Goal: Task Accomplishment & Management: Complete application form

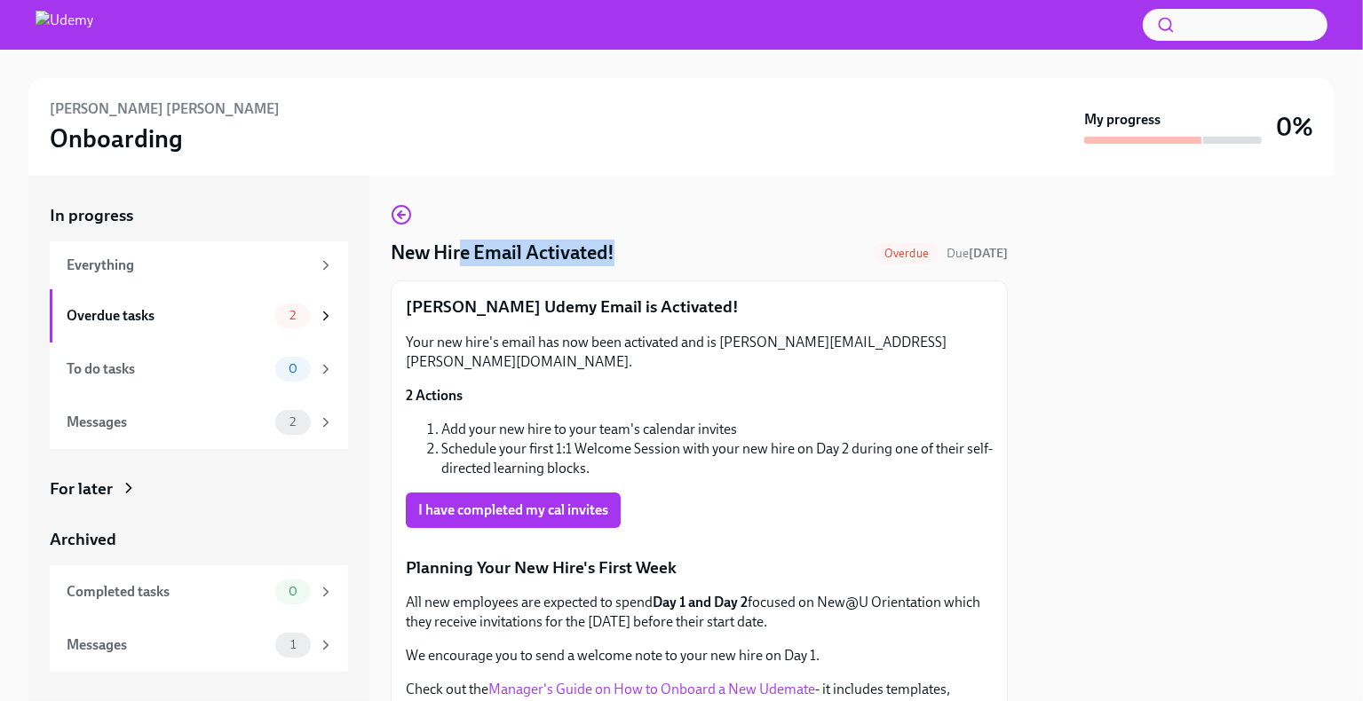
drag, startPoint x: 614, startPoint y: 250, endPoint x: 457, endPoint y: 244, distance: 157.3
click at [457, 245] on div "New Hire Email Activated! Overdue Due [DATE]" at bounding box center [699, 253] width 617 height 27
click at [112, 315] on div "Overdue tasks" at bounding box center [168, 316] width 202 height 20
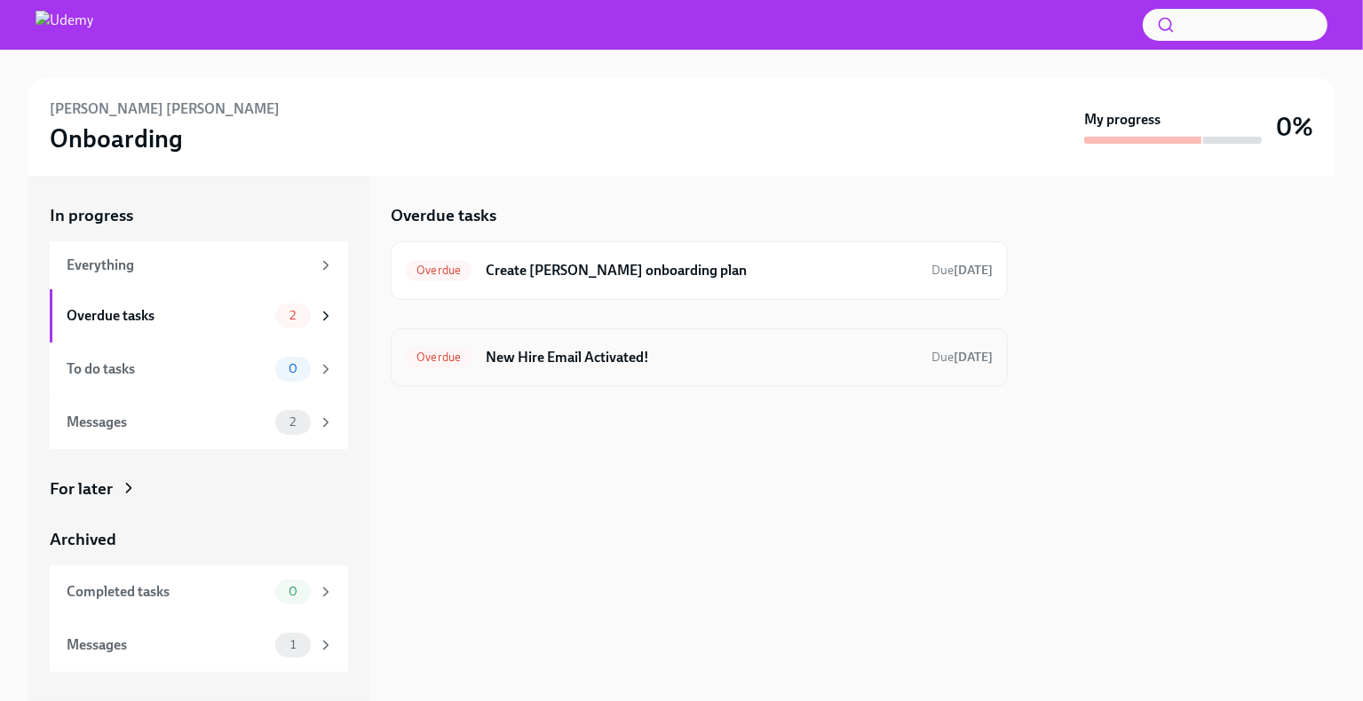
click at [587, 352] on h6 "New Hire Email Activated!" at bounding box center [702, 358] width 432 height 20
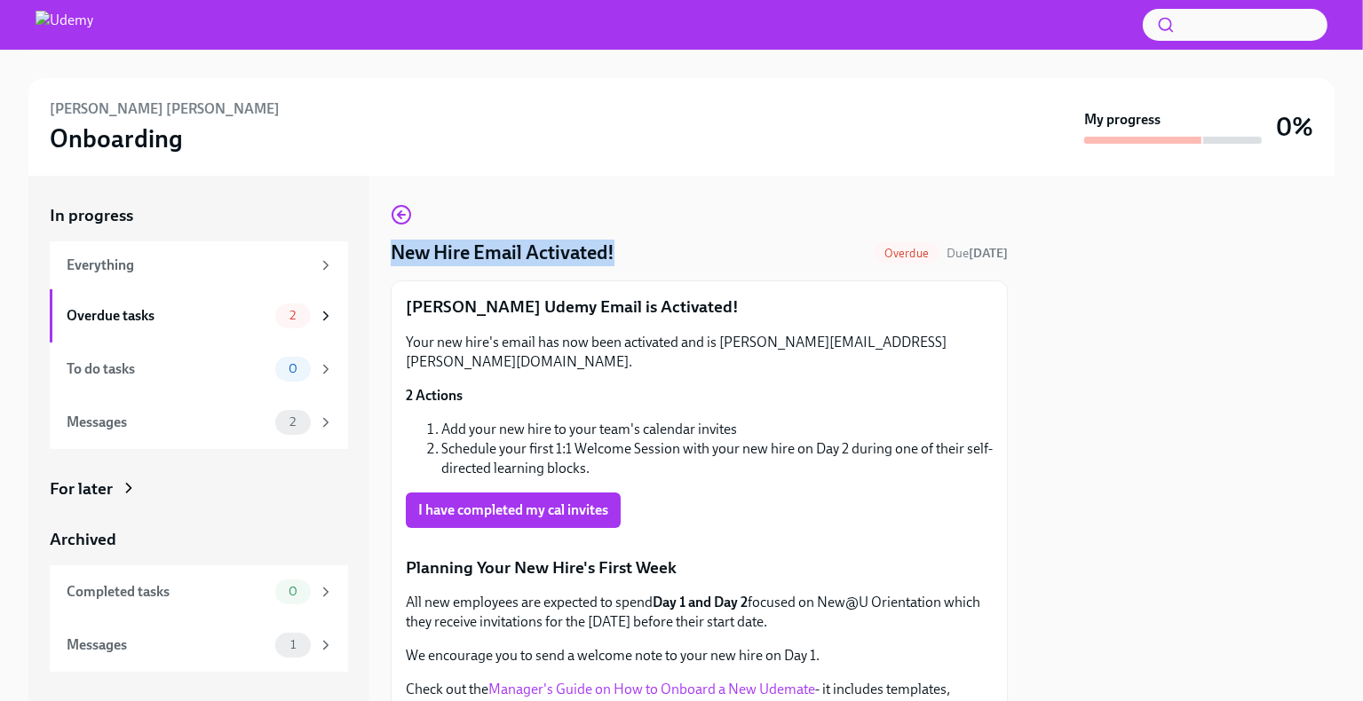
drag, startPoint x: 629, startPoint y: 255, endPoint x: 391, endPoint y: 244, distance: 238.2
click at [391, 244] on div "New Hire Email Activated! Overdue Due [DATE]" at bounding box center [699, 253] width 617 height 27
copy h4 "New Hire Email Activated!"
click at [448, 502] on span "I have completed my cal invites" at bounding box center [513, 511] width 190 height 18
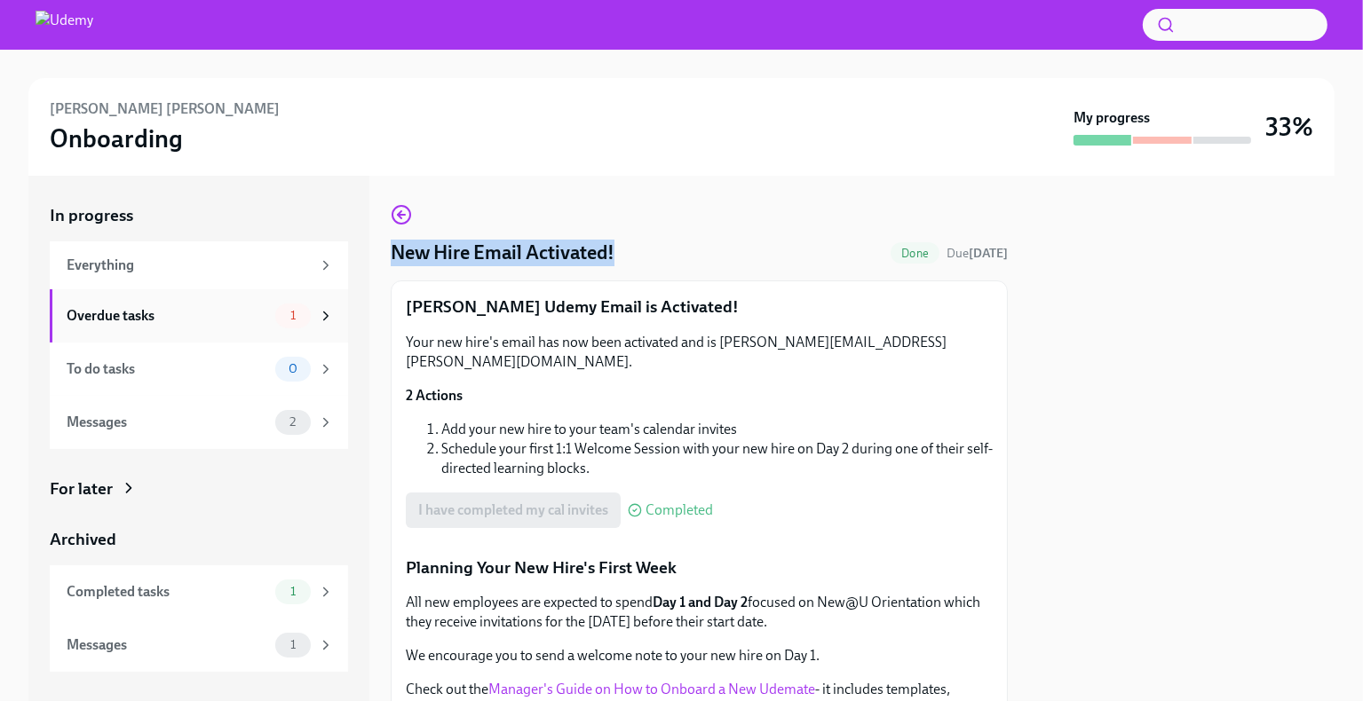
click at [154, 311] on div "Overdue tasks" at bounding box center [168, 316] width 202 height 20
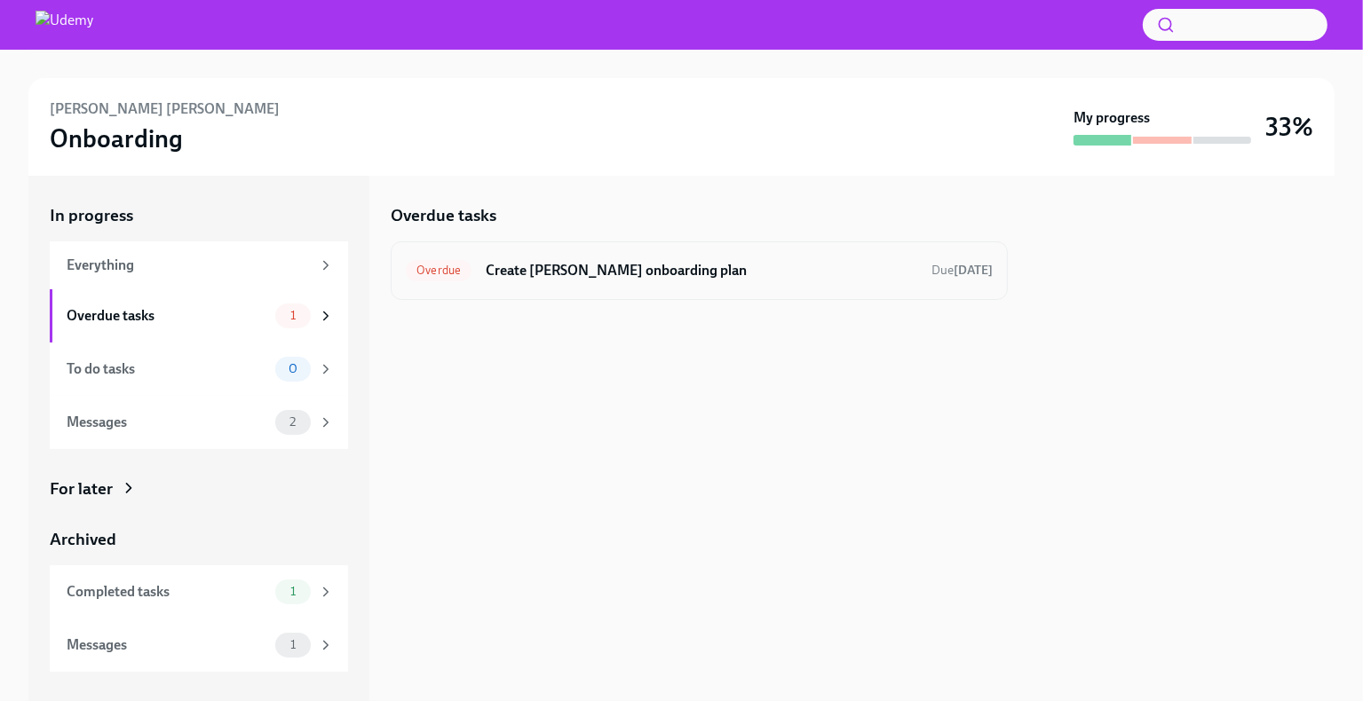
click at [671, 268] on h6 "Create [PERSON_NAME] onboarding plan" at bounding box center [702, 271] width 432 height 20
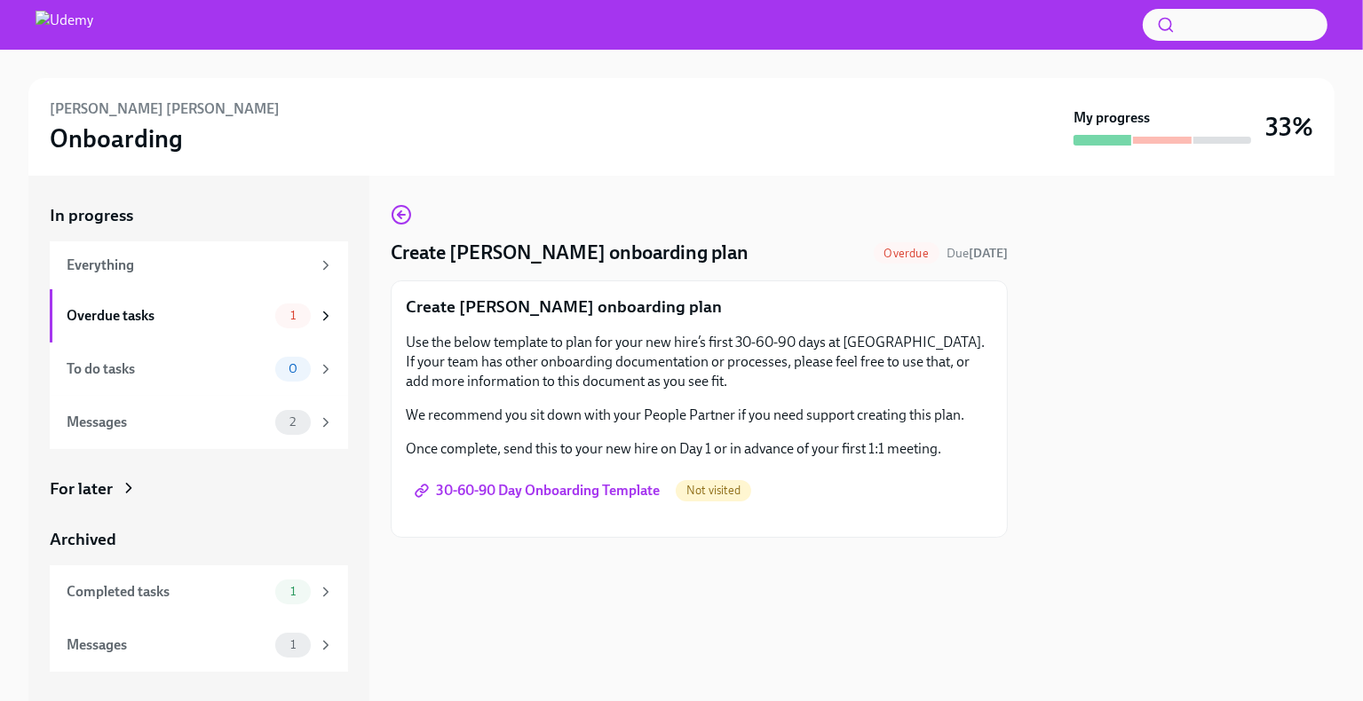
click at [511, 487] on span "30-60-90 Day Onboarding Template" at bounding box center [539, 491] width 242 height 18
